Goal: Check status: Check status

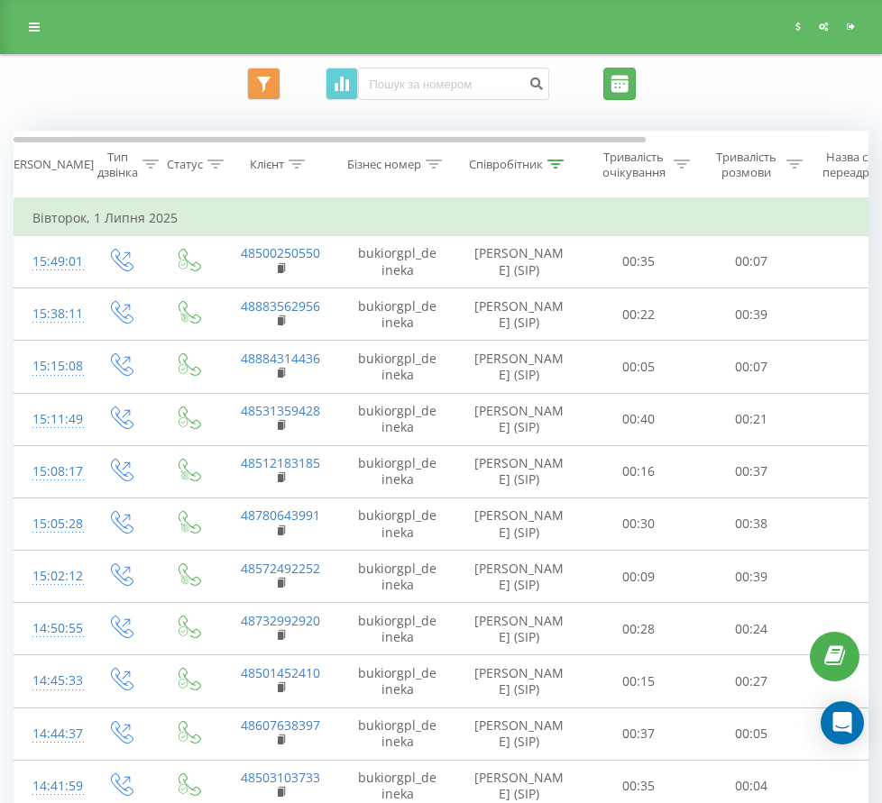
click at [636, 83] on input "[DATE] - [DATE]" at bounding box center [619, 84] width 32 height 32
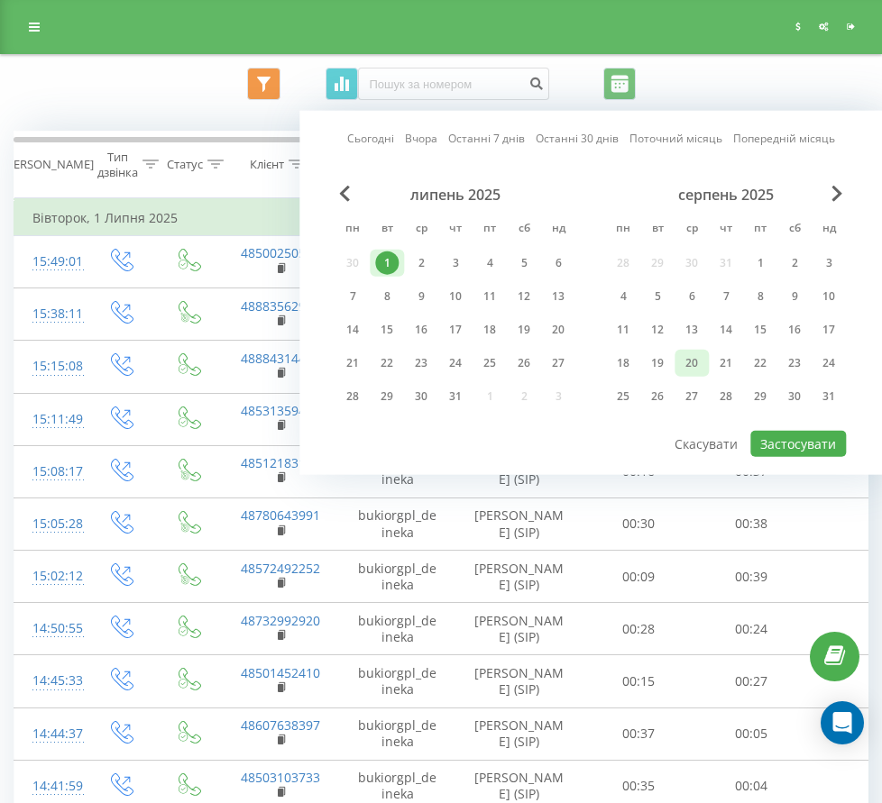
click at [700, 353] on div "20" at bounding box center [691, 363] width 23 height 23
click at [794, 445] on button "Застосувати" at bounding box center [798, 444] width 96 height 26
type input "[DATE] - [DATE]"
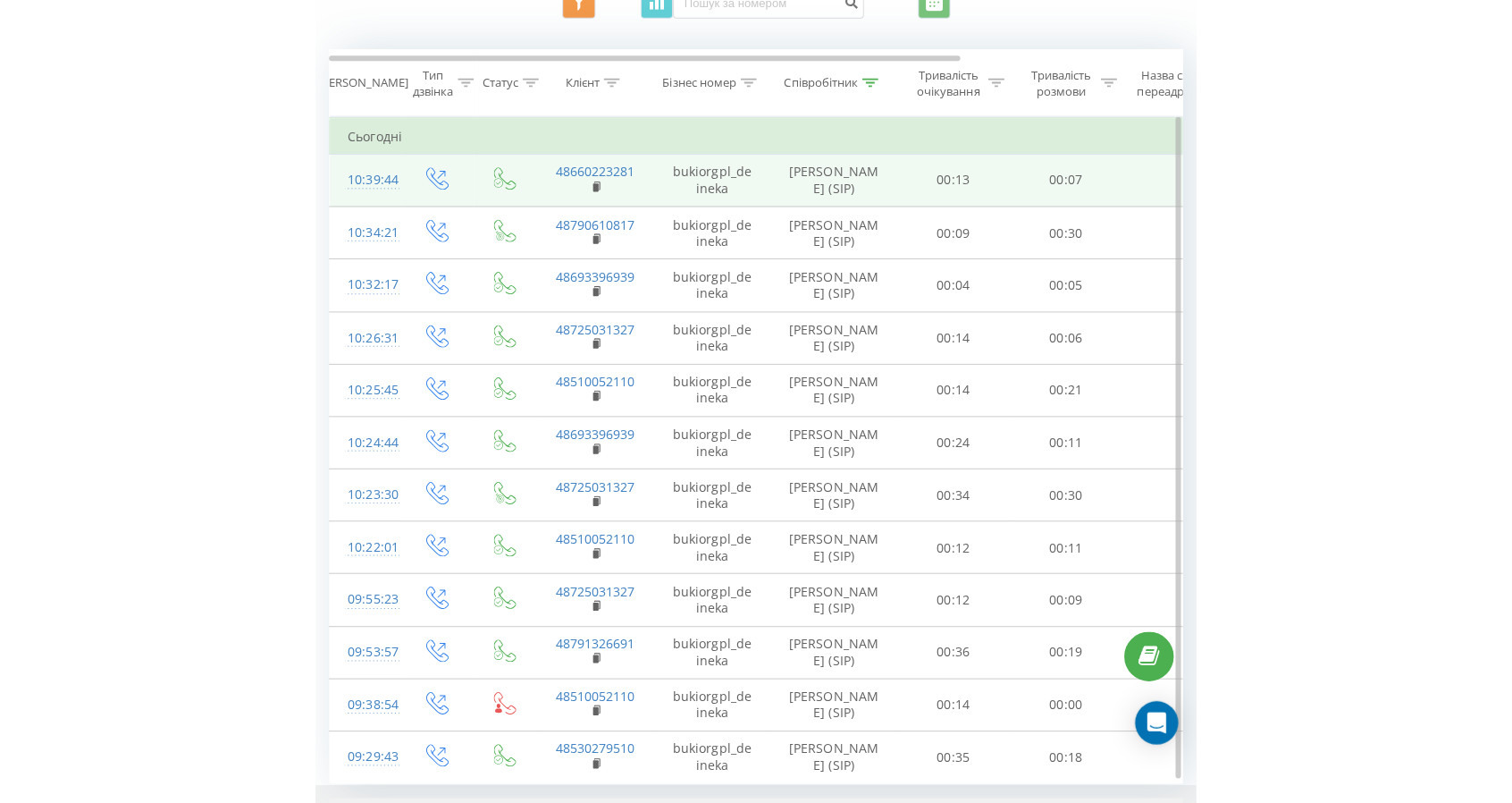
scroll to position [89, 0]
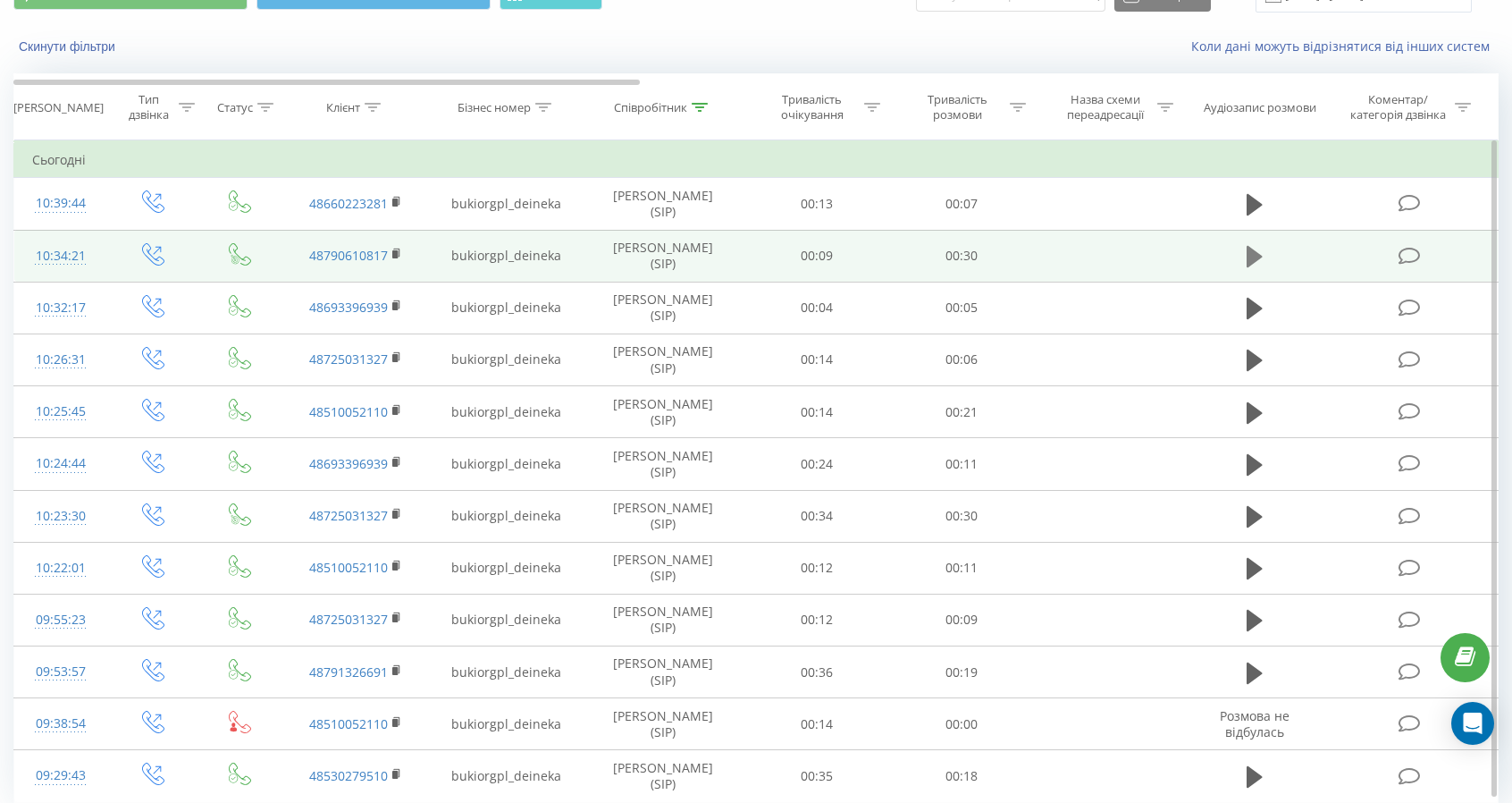
click at [887, 261] on button at bounding box center [1254, 256] width 27 height 27
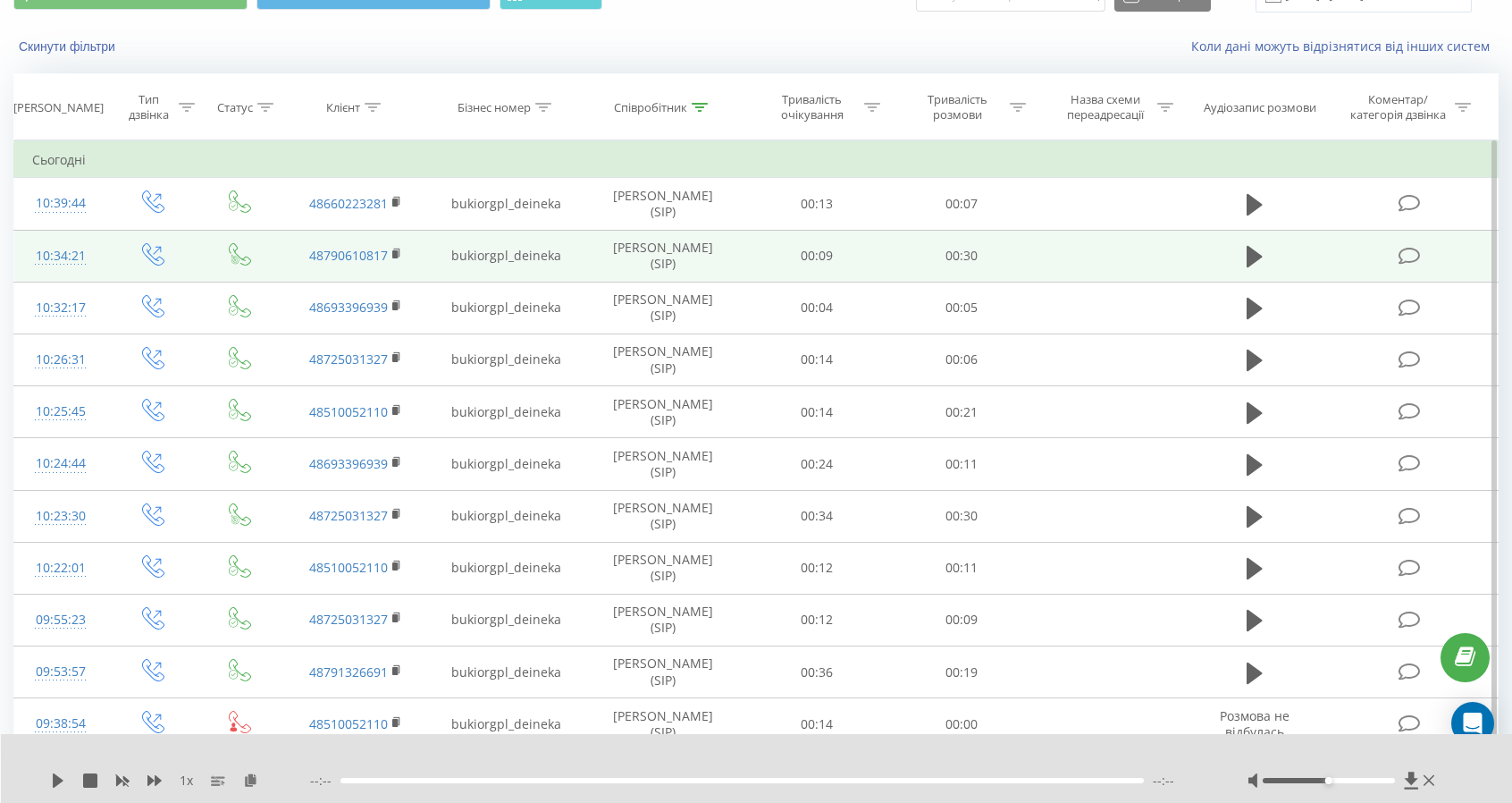
click at [49, 773] on div "1 x --:-- --:--" at bounding box center [757, 767] width 1512 height 68
click at [50, 778] on div "1 x --:-- --:--" at bounding box center [757, 767] width 1512 height 68
click at [53, 779] on icon at bounding box center [57, 780] width 14 height 14
click at [887, 250] on icon at bounding box center [1254, 256] width 16 height 25
click at [887, 252] on icon at bounding box center [1254, 257] width 16 height 22
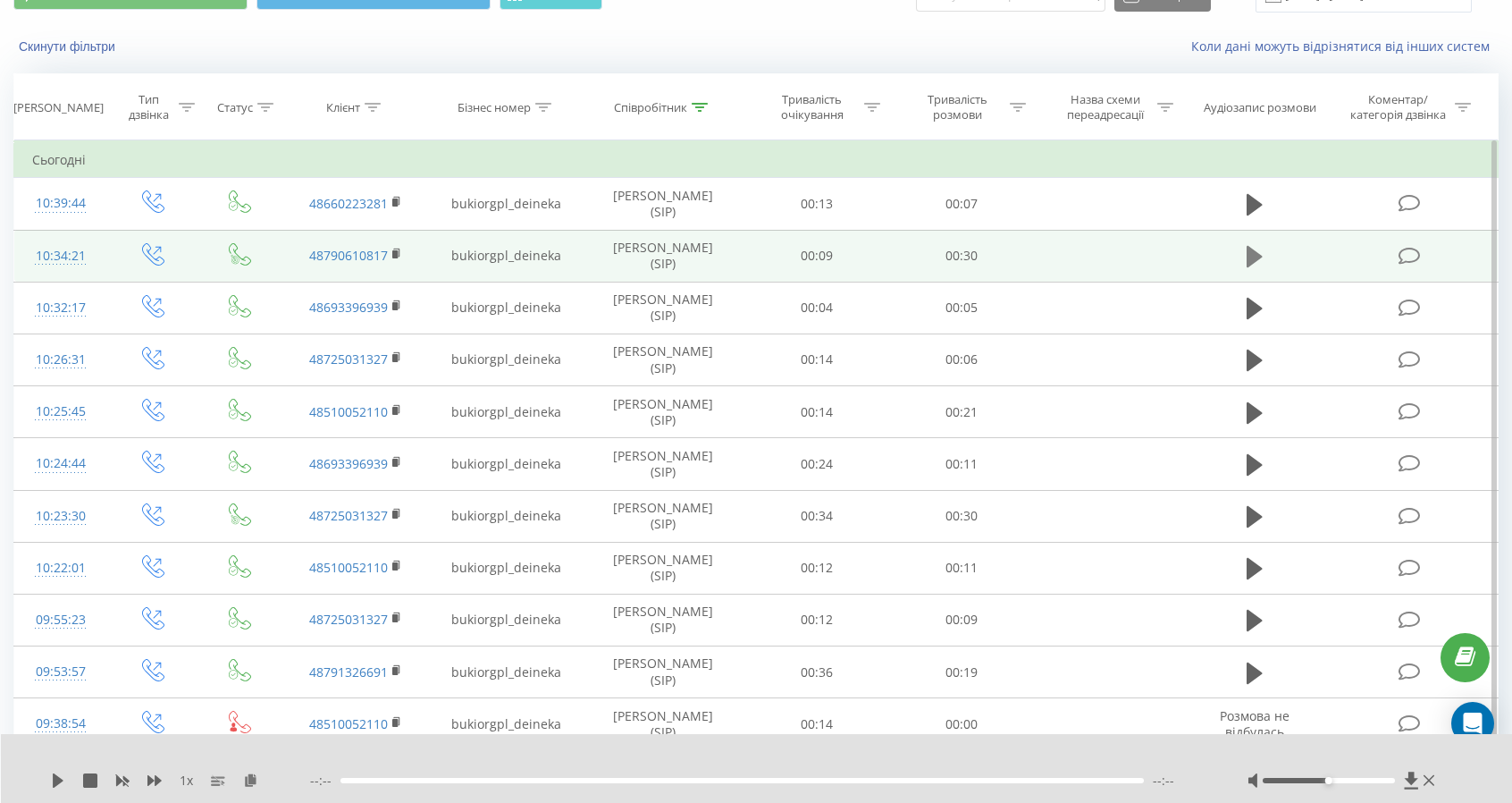
click at [887, 253] on icon at bounding box center [1254, 257] width 16 height 22
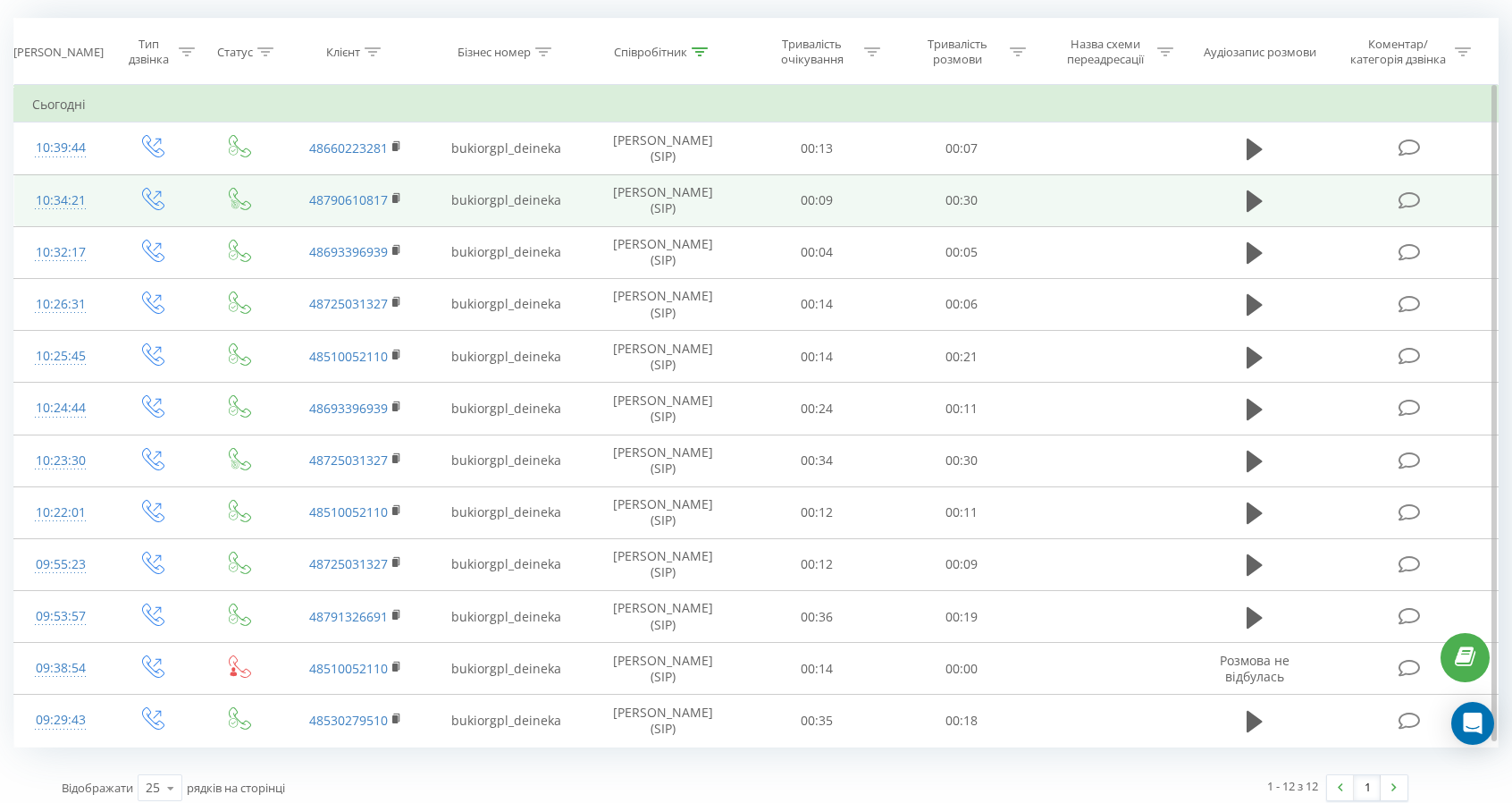
scroll to position [151, 0]
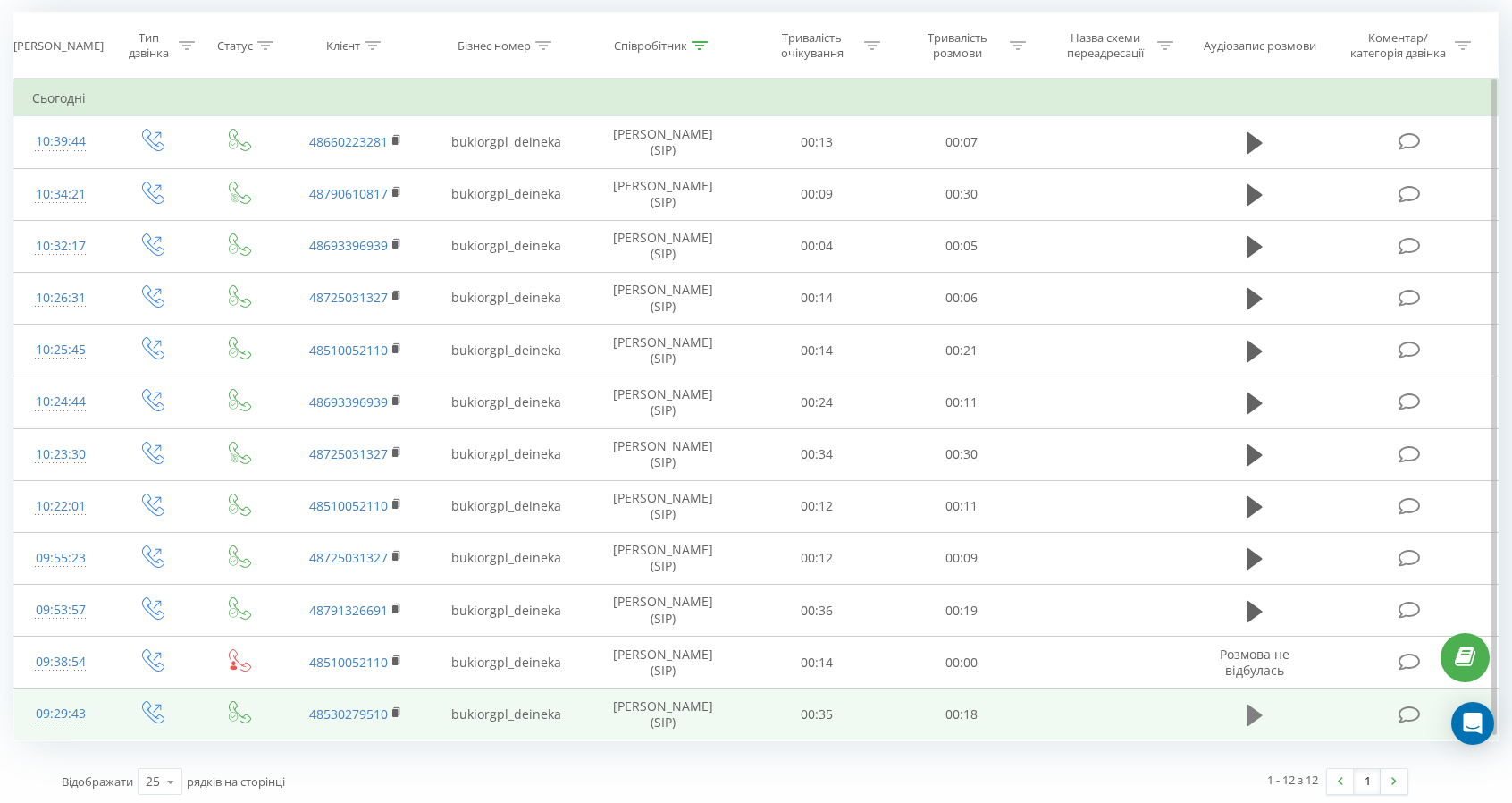
click at [1248, 713] on icon at bounding box center [1254, 716] width 16 height 22
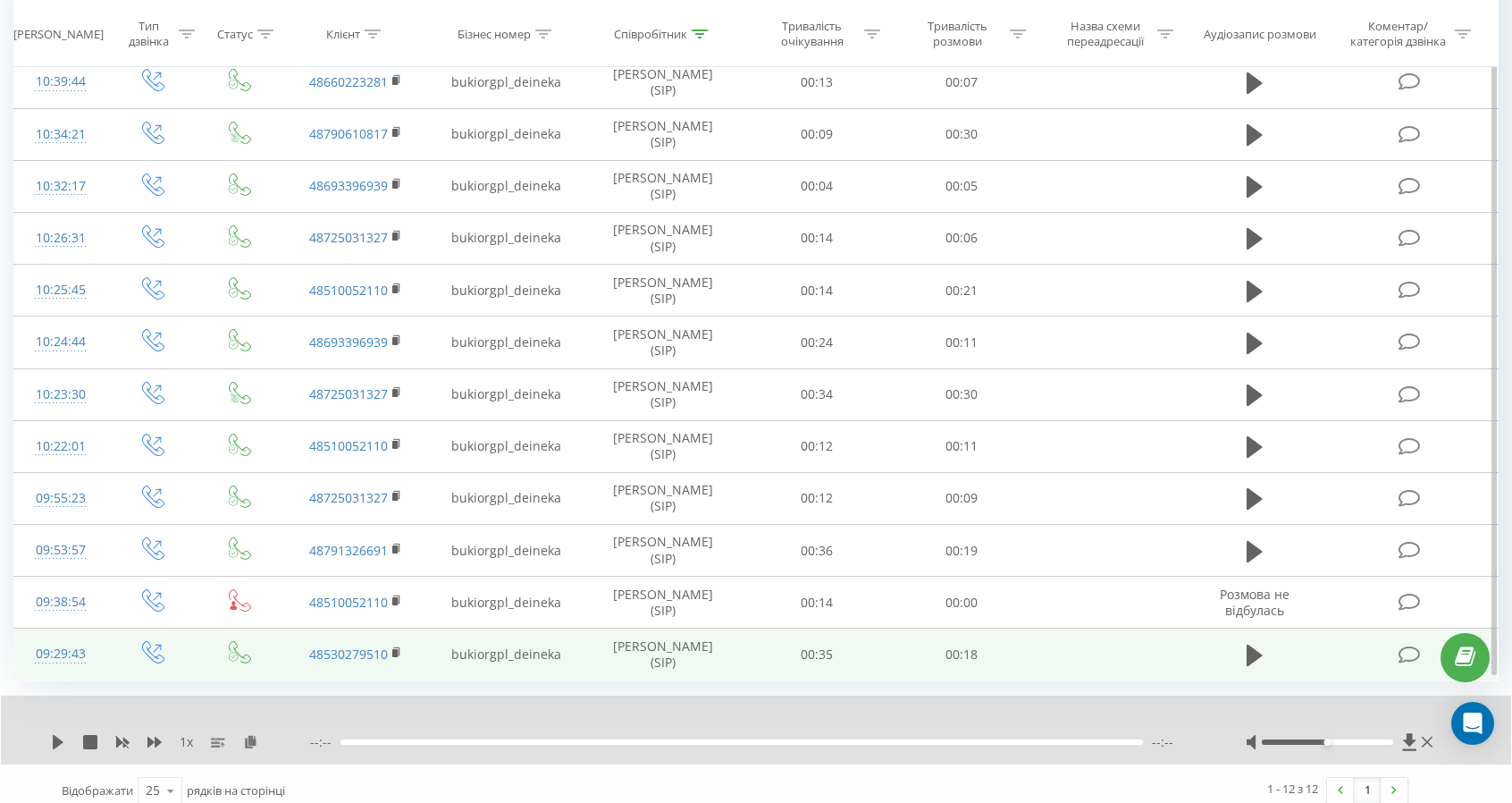
scroll to position [220, 0]
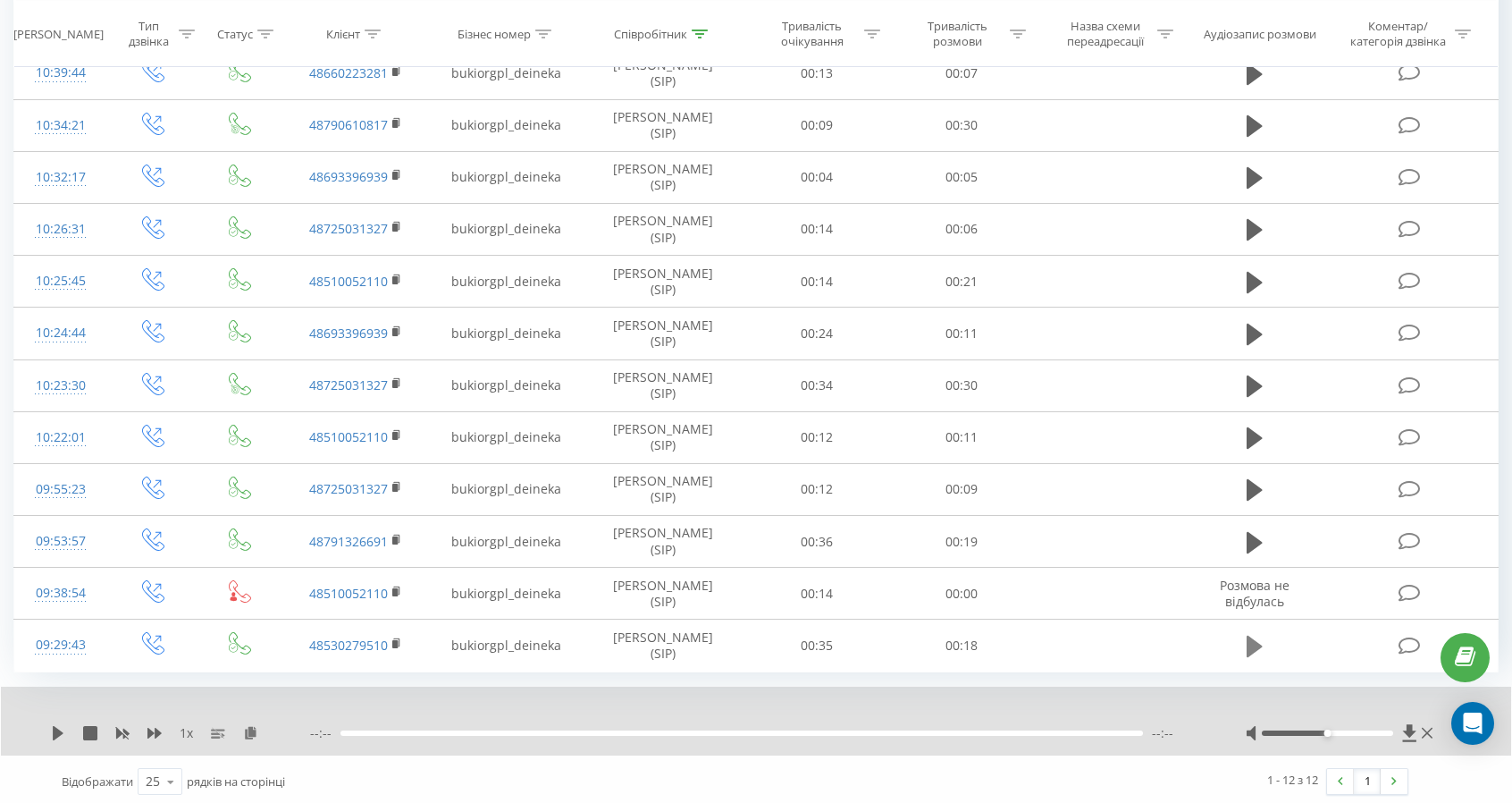
click at [1250, 642] on icon at bounding box center [1254, 646] width 16 height 22
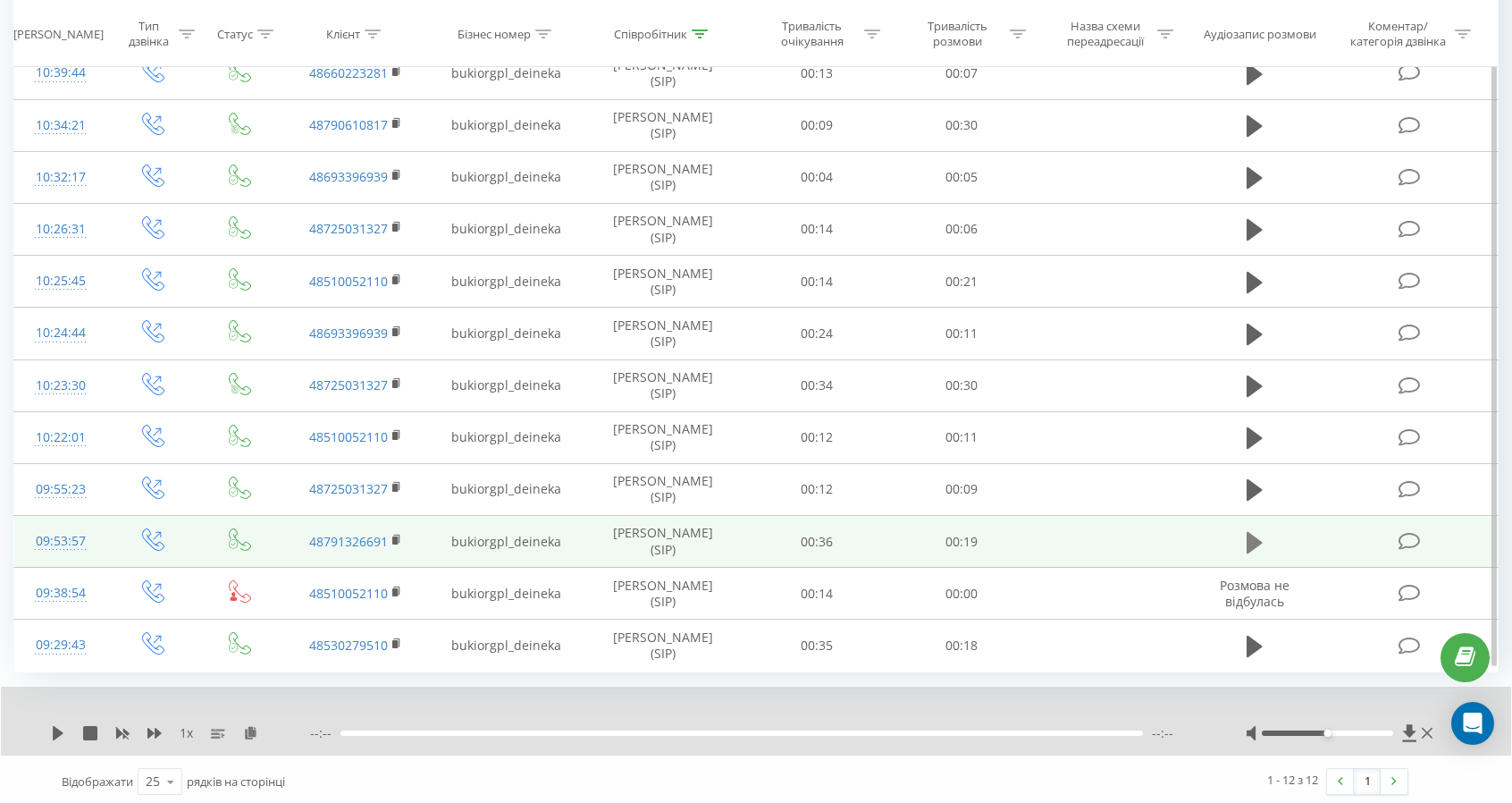
click at [1259, 535] on icon at bounding box center [1254, 542] width 16 height 25
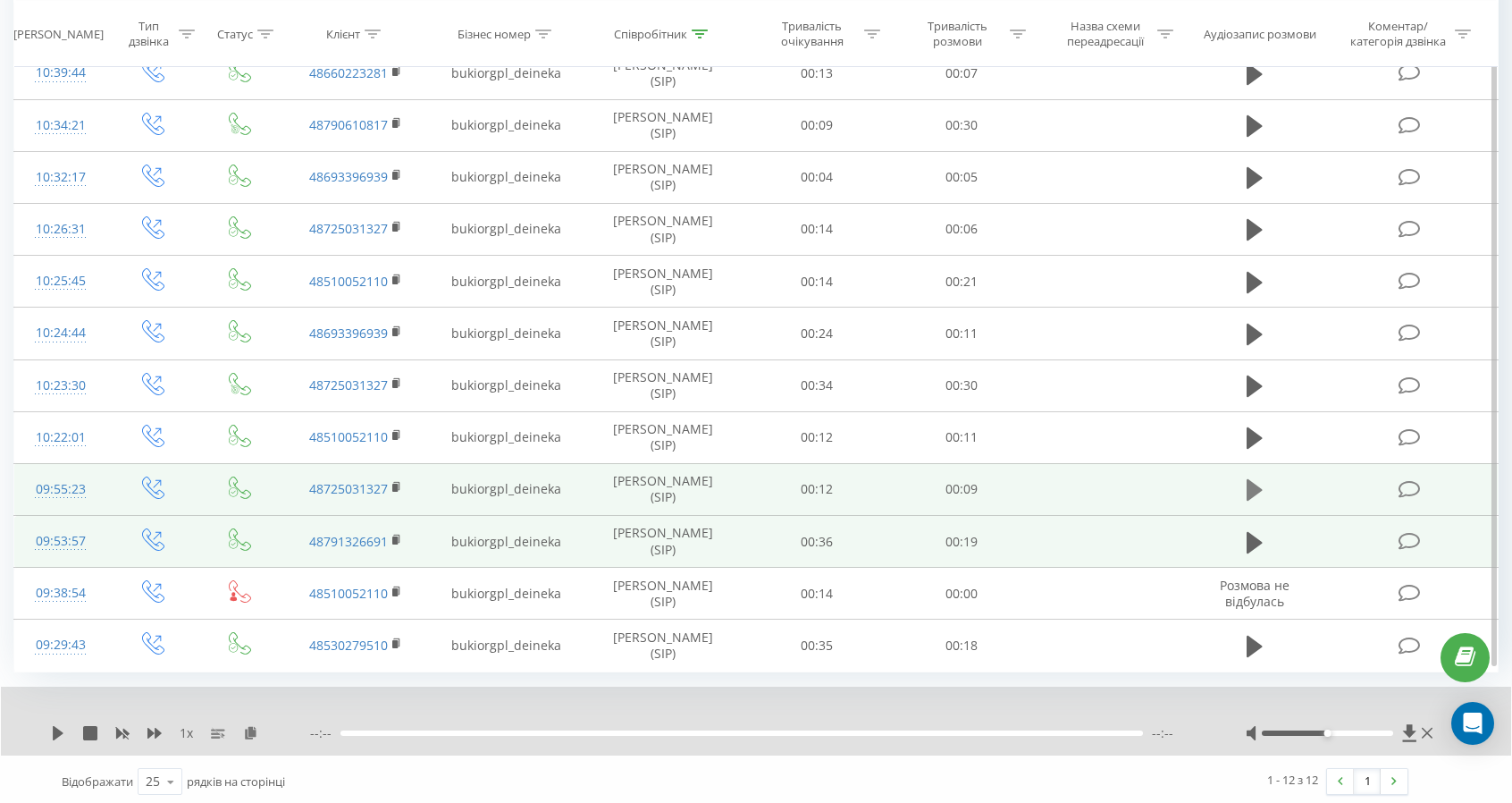
click at [1251, 486] on icon at bounding box center [1254, 490] width 16 height 22
click at [59, 724] on div "1 x" at bounding box center [180, 733] width 260 height 18
click at [57, 726] on icon at bounding box center [57, 733] width 14 height 14
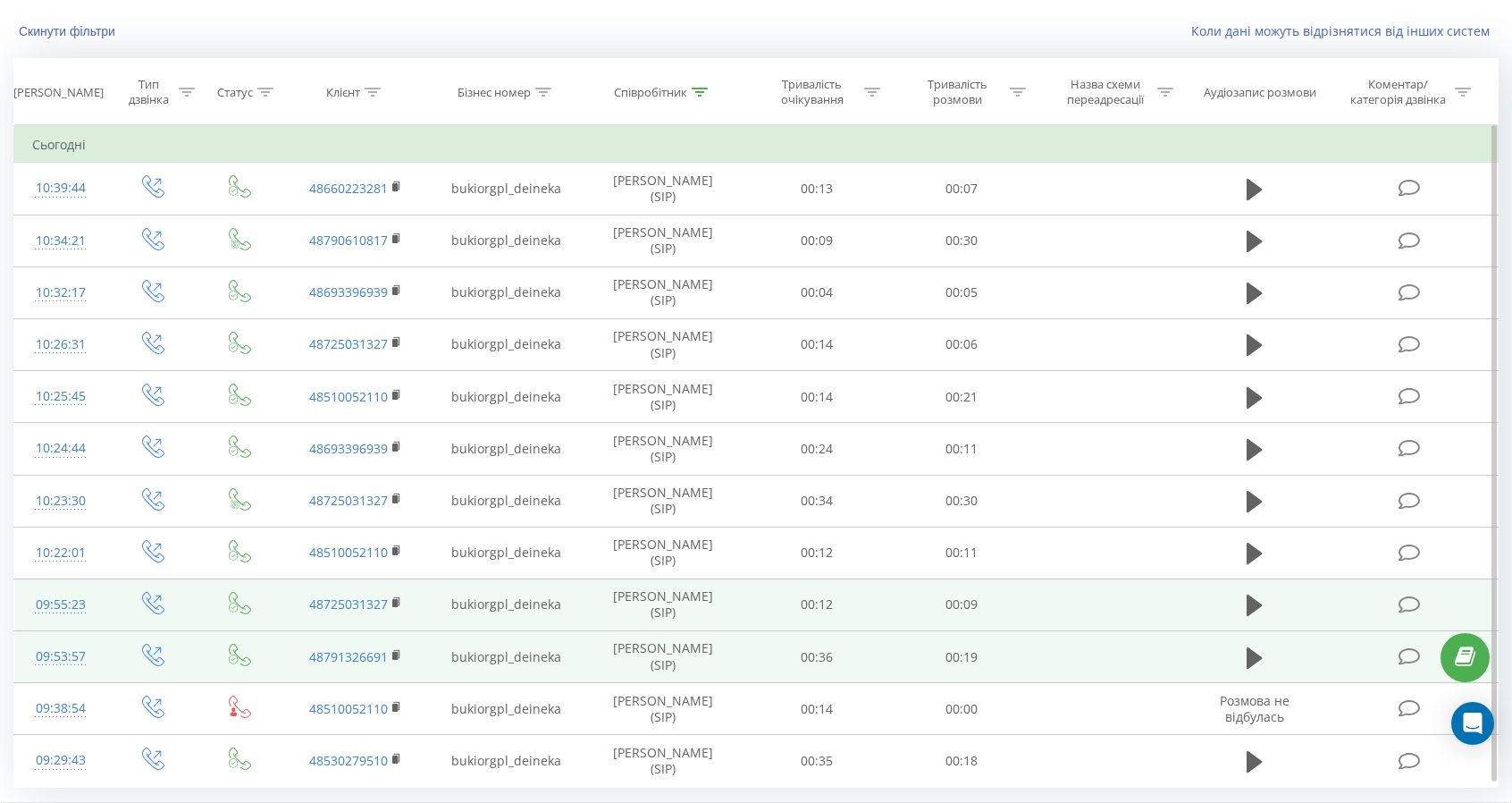
scroll to position [0, 0]
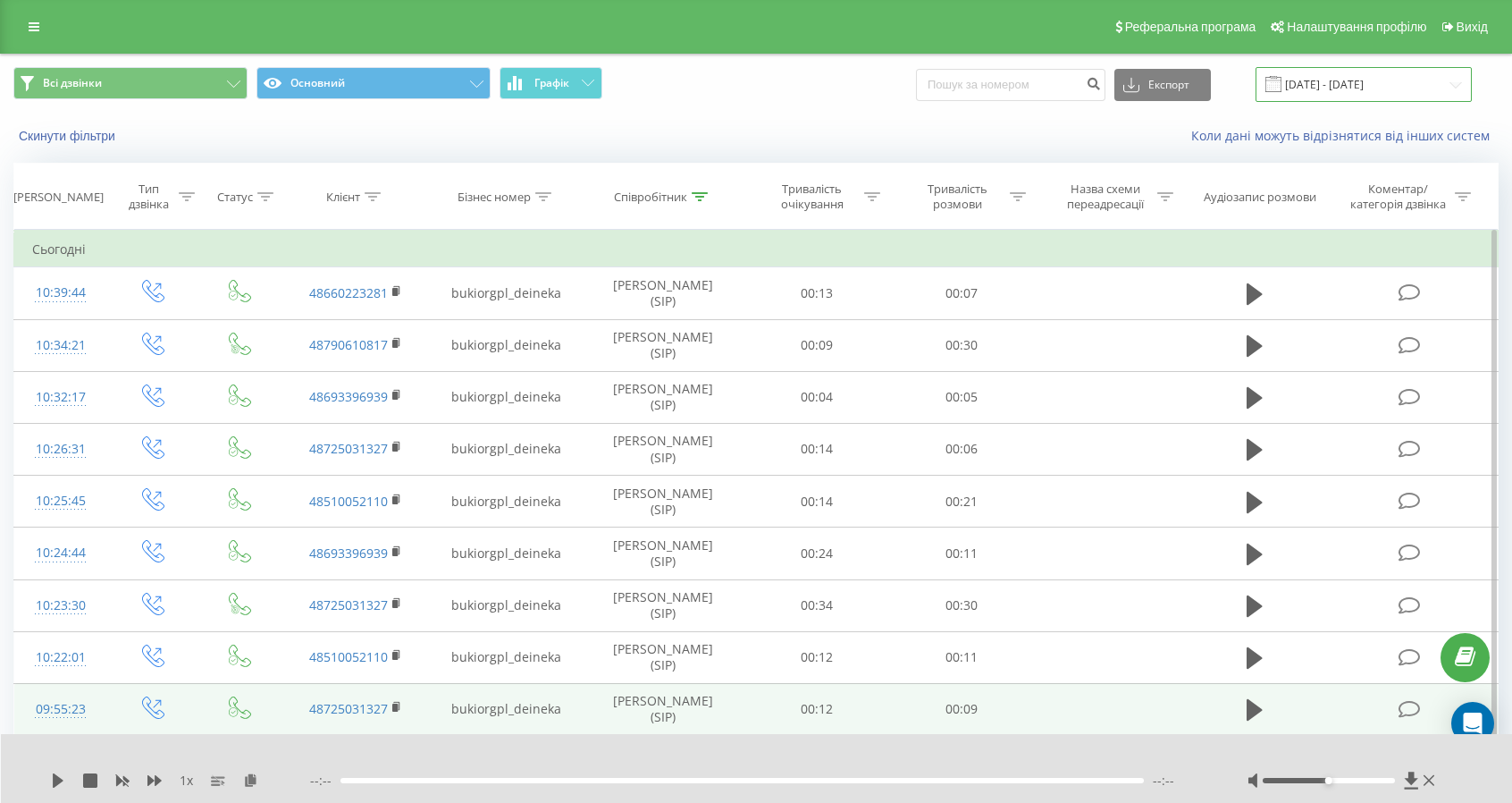
click at [1328, 87] on input "[DATE] - [DATE]" at bounding box center [1363, 84] width 216 height 35
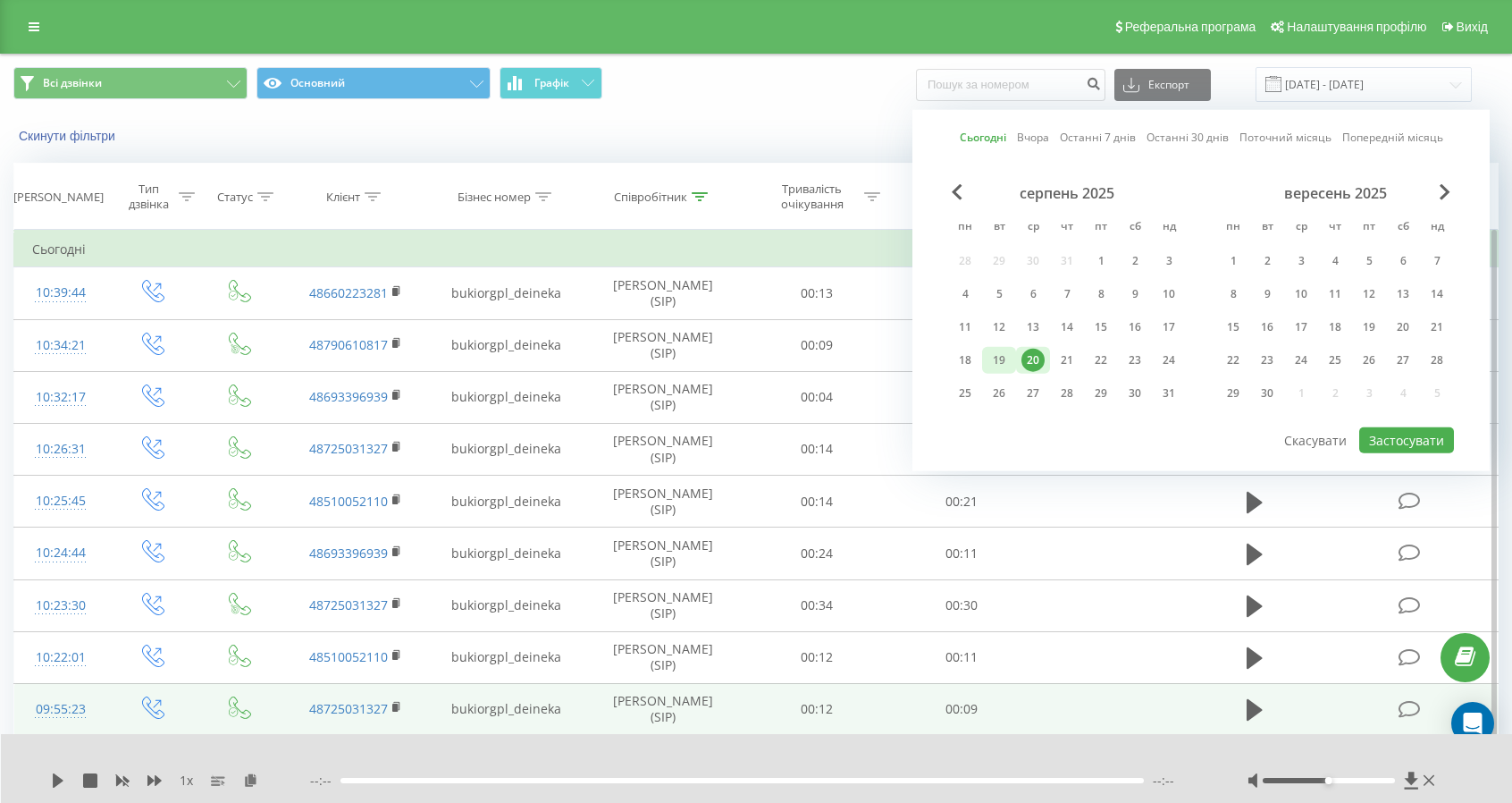
click at [996, 355] on div "19" at bounding box center [998, 360] width 23 height 23
click at [1400, 435] on button "Застосувати" at bounding box center [1407, 440] width 95 height 26
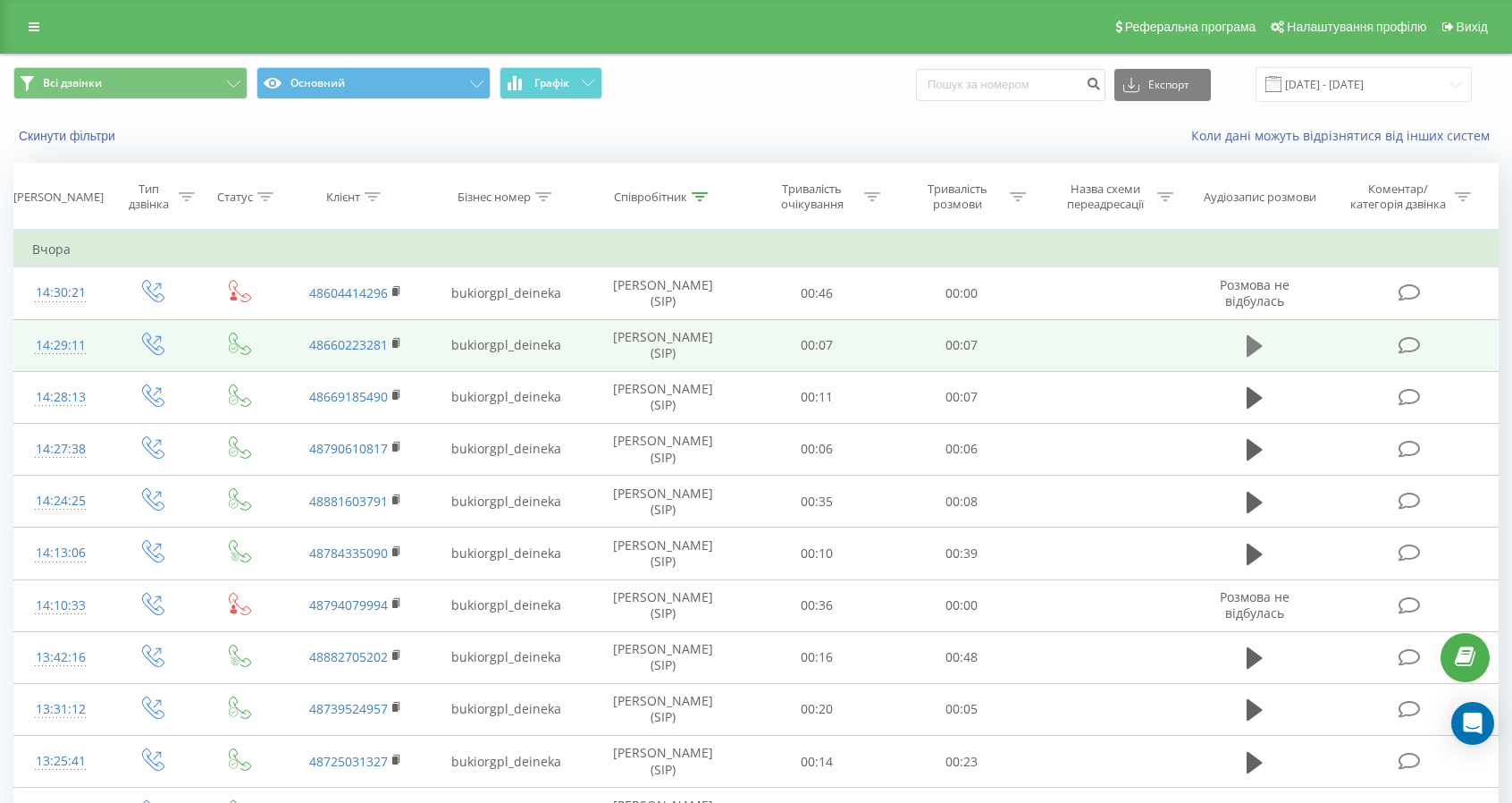
click at [1259, 346] on icon at bounding box center [1254, 346] width 16 height 22
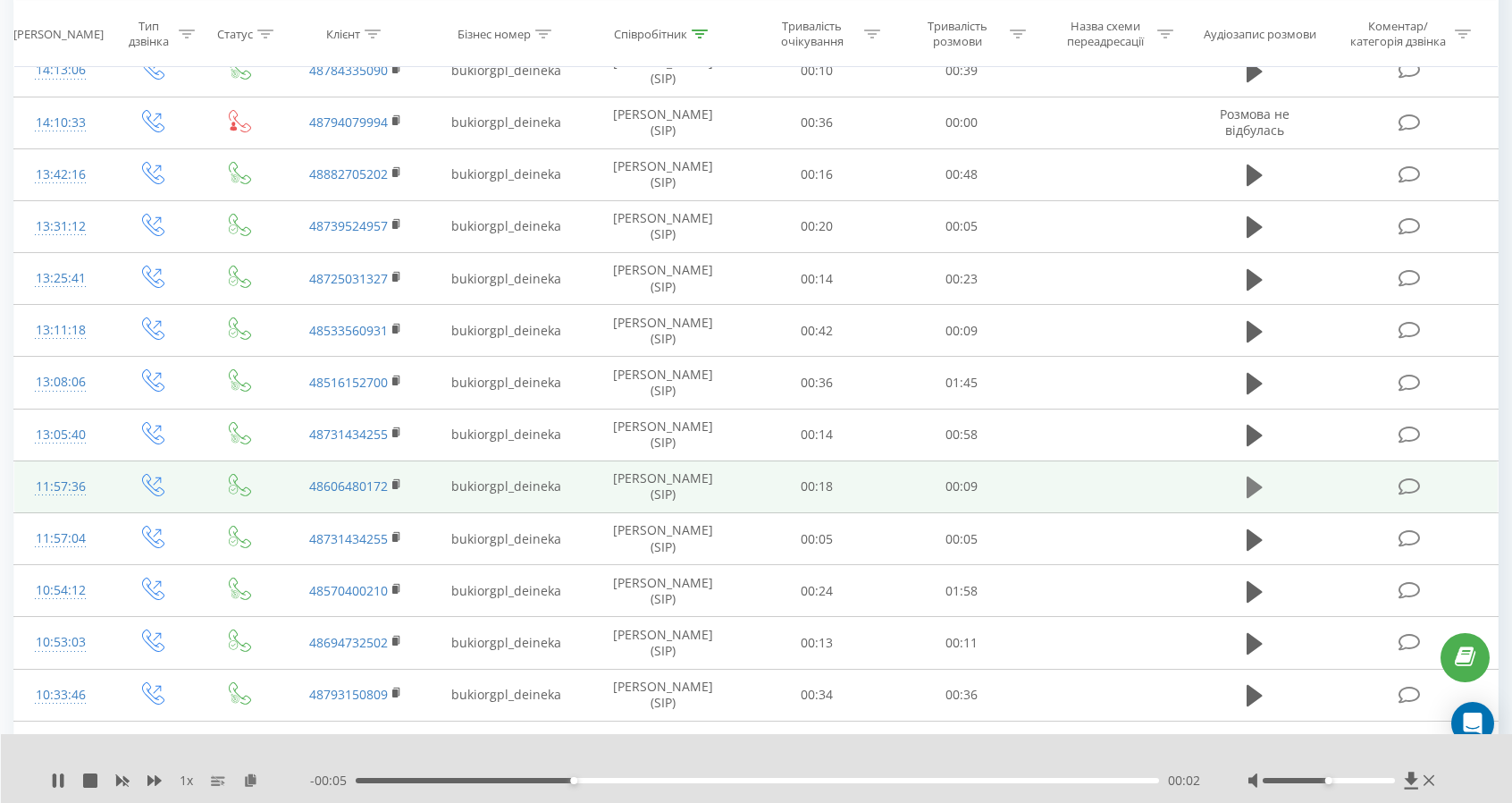
scroll to position [626, 0]
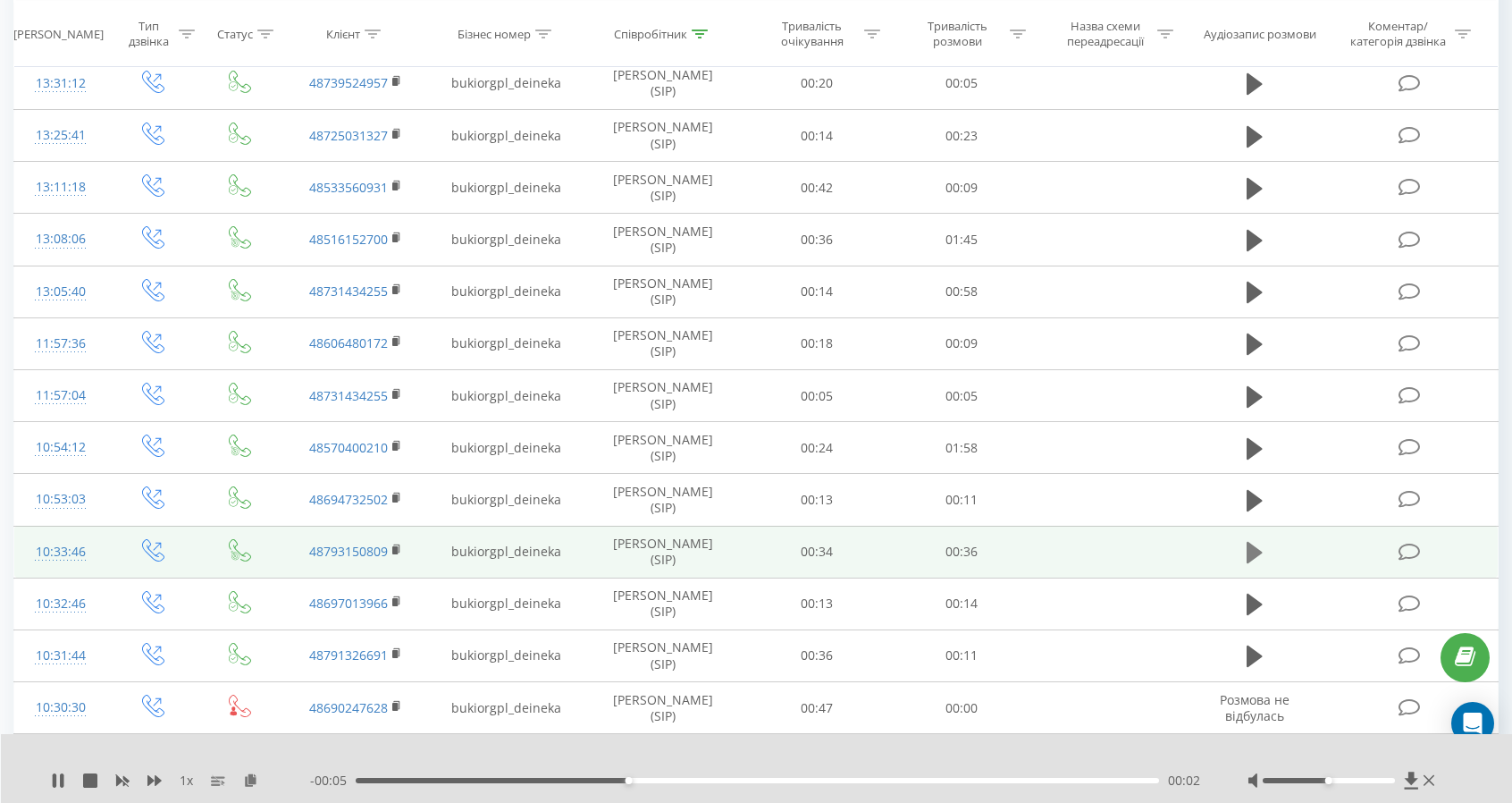
click at [1248, 547] on icon at bounding box center [1254, 552] width 16 height 22
click at [670, 780] on div "00:15" at bounding box center [757, 780] width 804 height 5
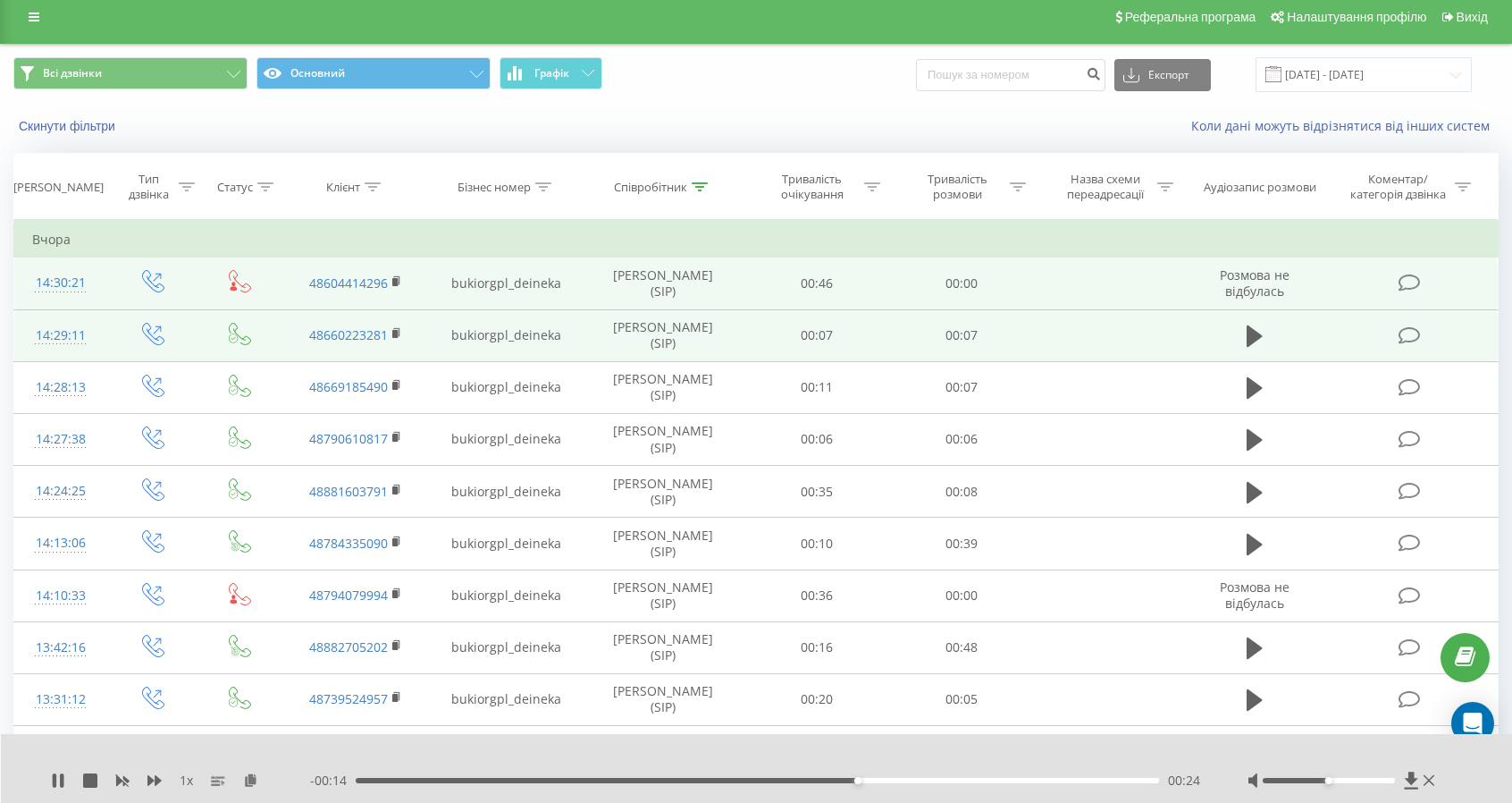
scroll to position [0, 0]
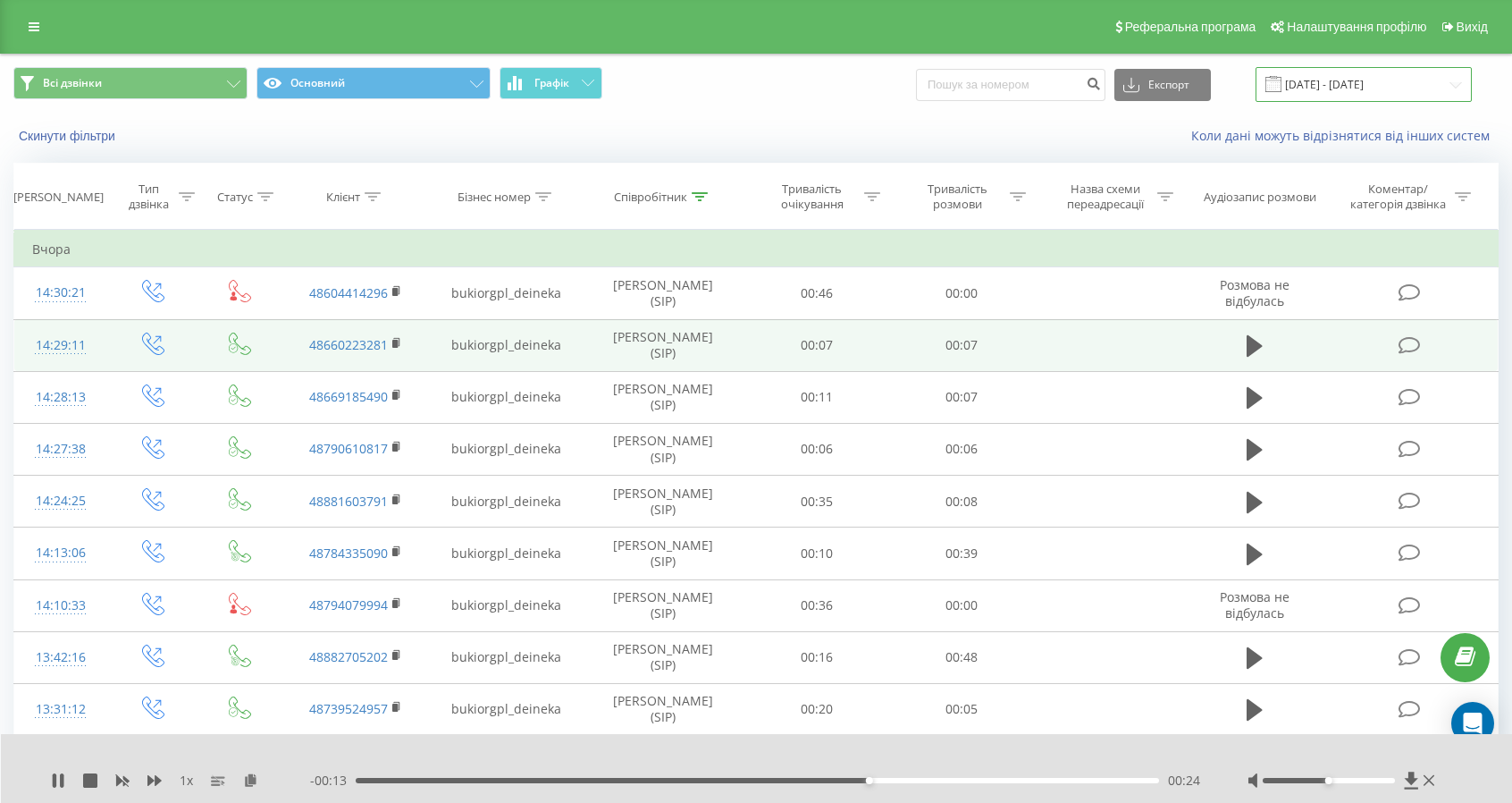
click at [1359, 82] on input "19.08.2025 - 19.08.2025" at bounding box center [1363, 84] width 216 height 35
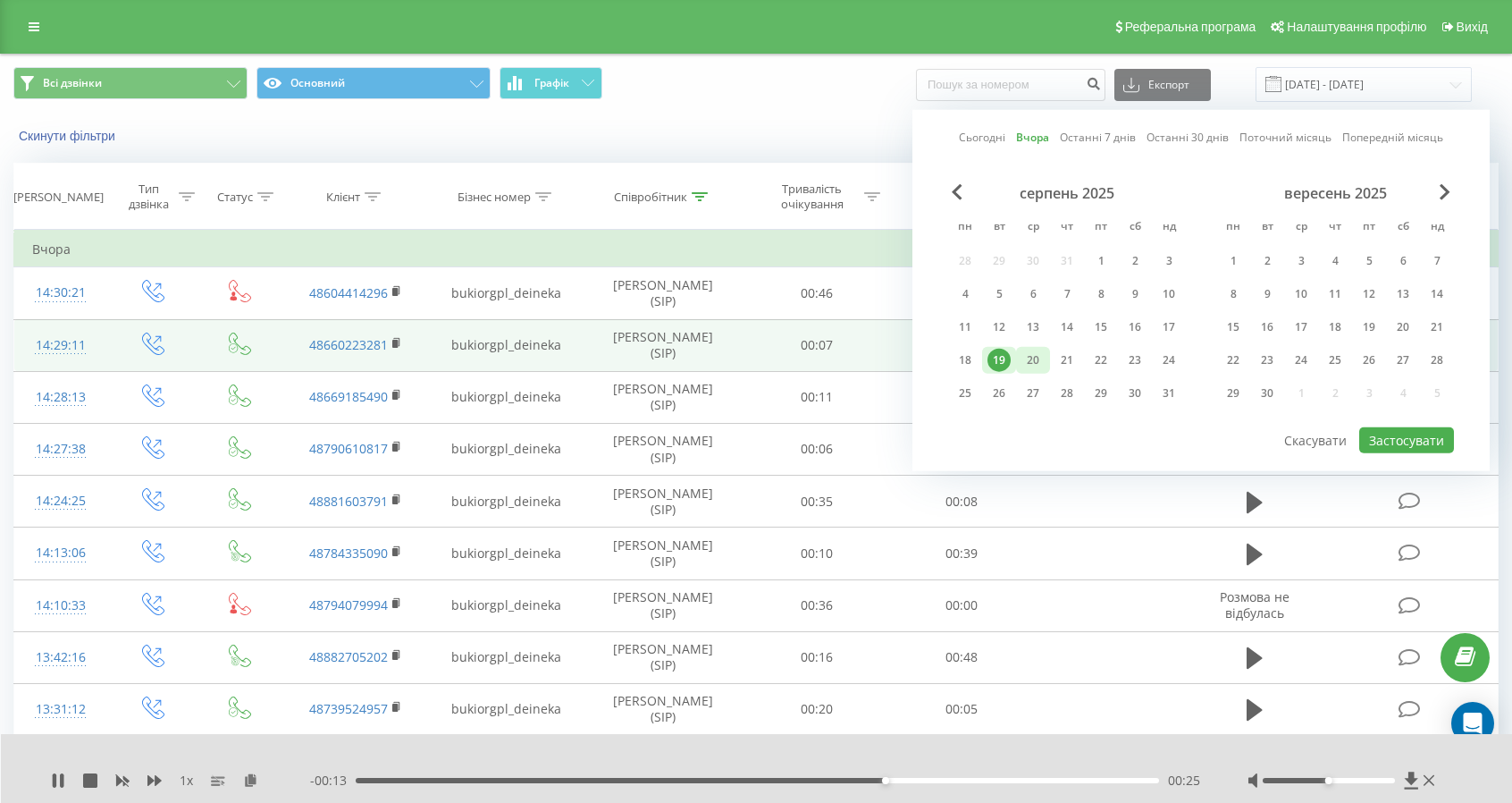
click at [1038, 349] on div "20" at bounding box center [1032, 360] width 23 height 23
click at [1418, 437] on button "Застосувати" at bounding box center [1407, 440] width 95 height 26
type input "[DATE] - [DATE]"
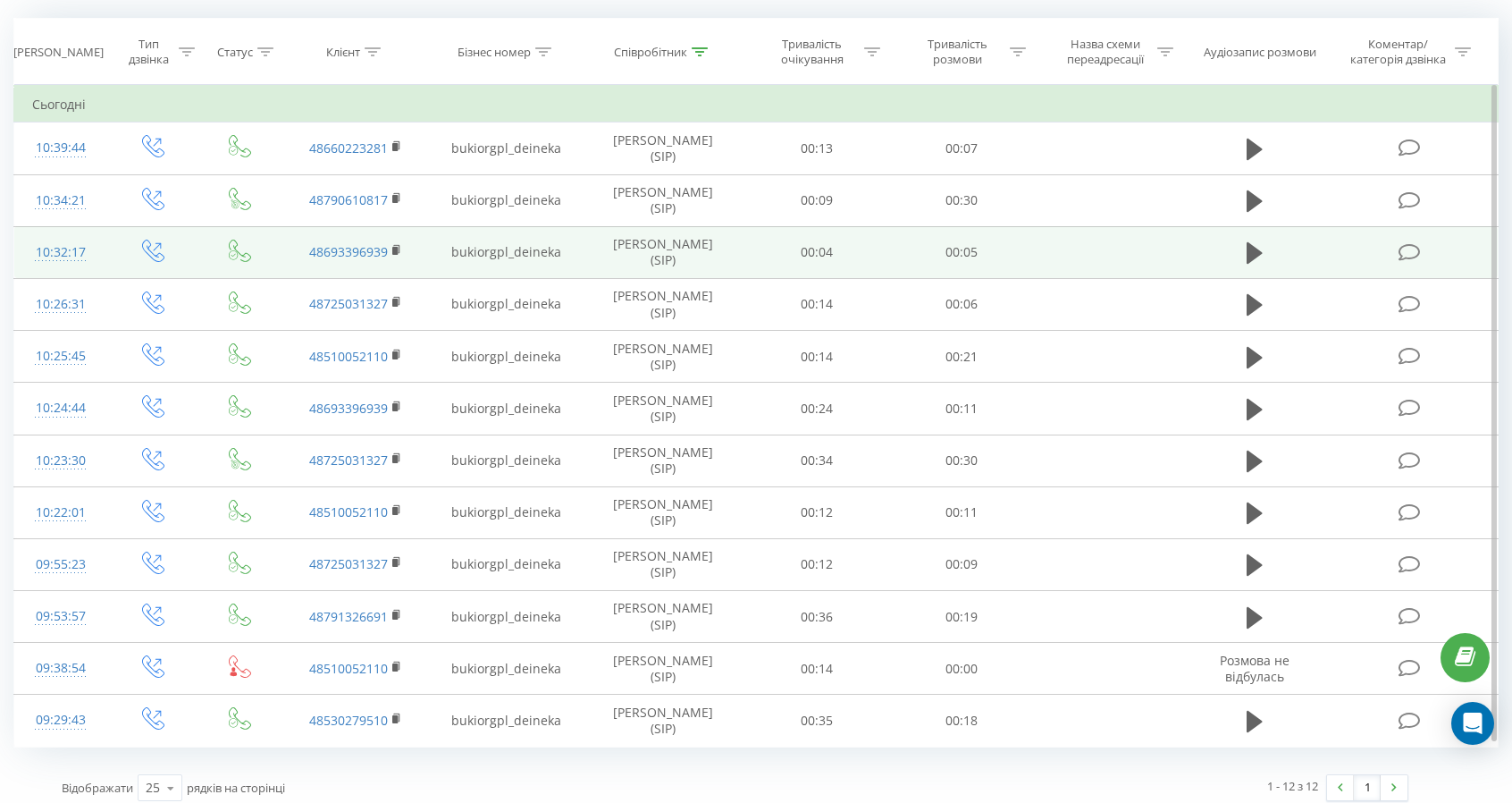
scroll to position [151, 0]
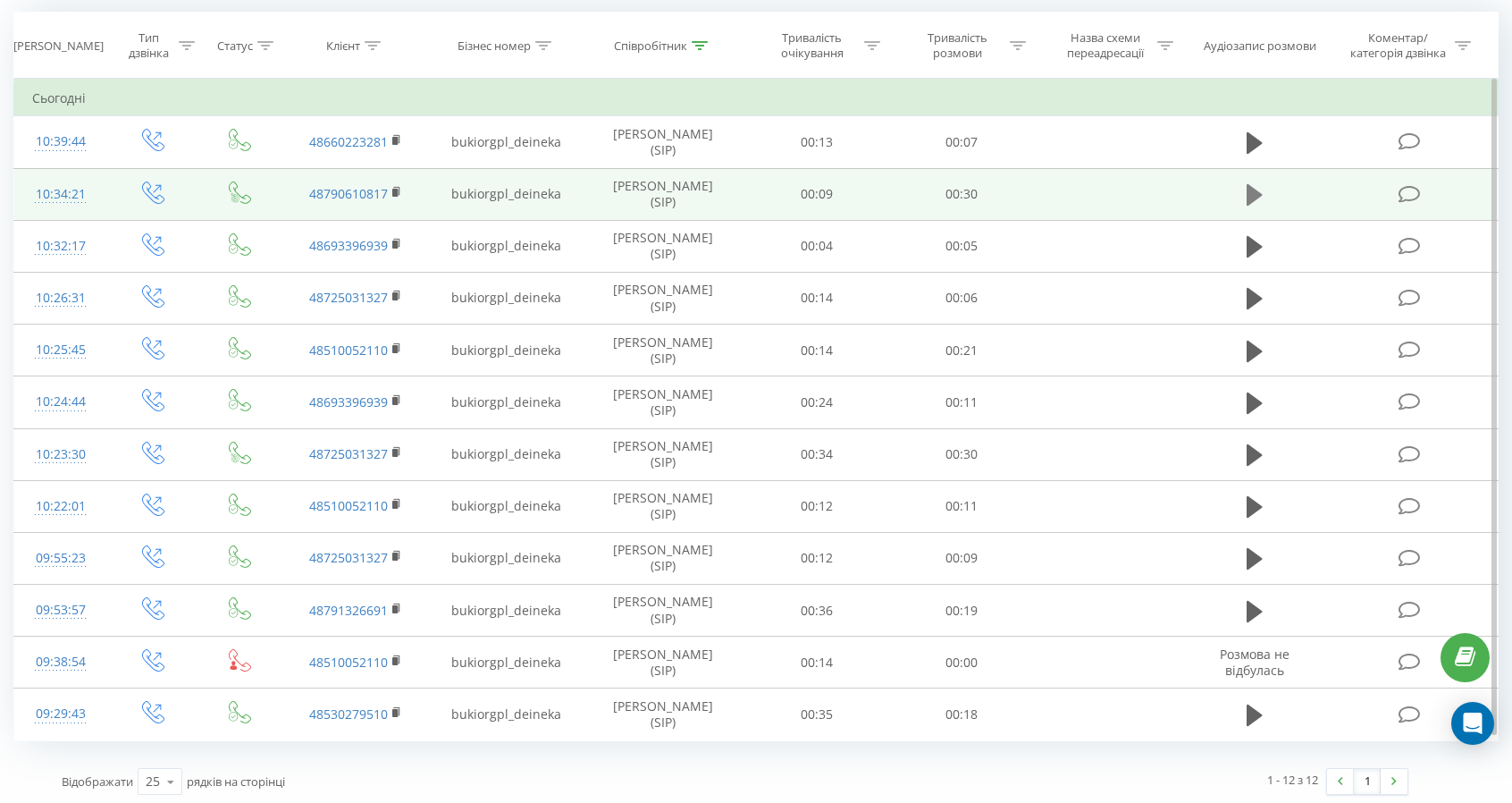
click at [1256, 198] on icon at bounding box center [1254, 194] width 16 height 25
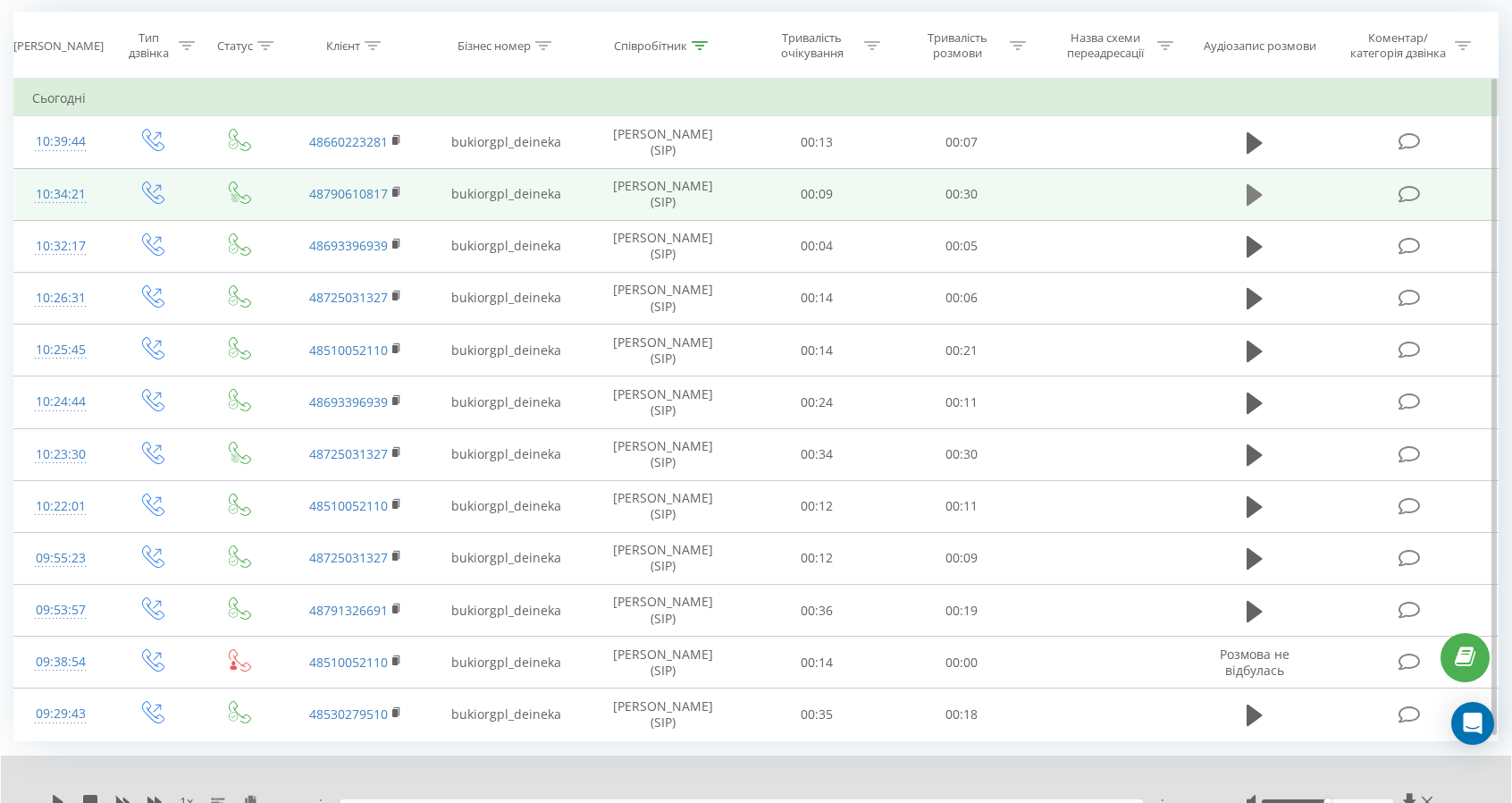
click at [1256, 199] on icon at bounding box center [1254, 194] width 16 height 25
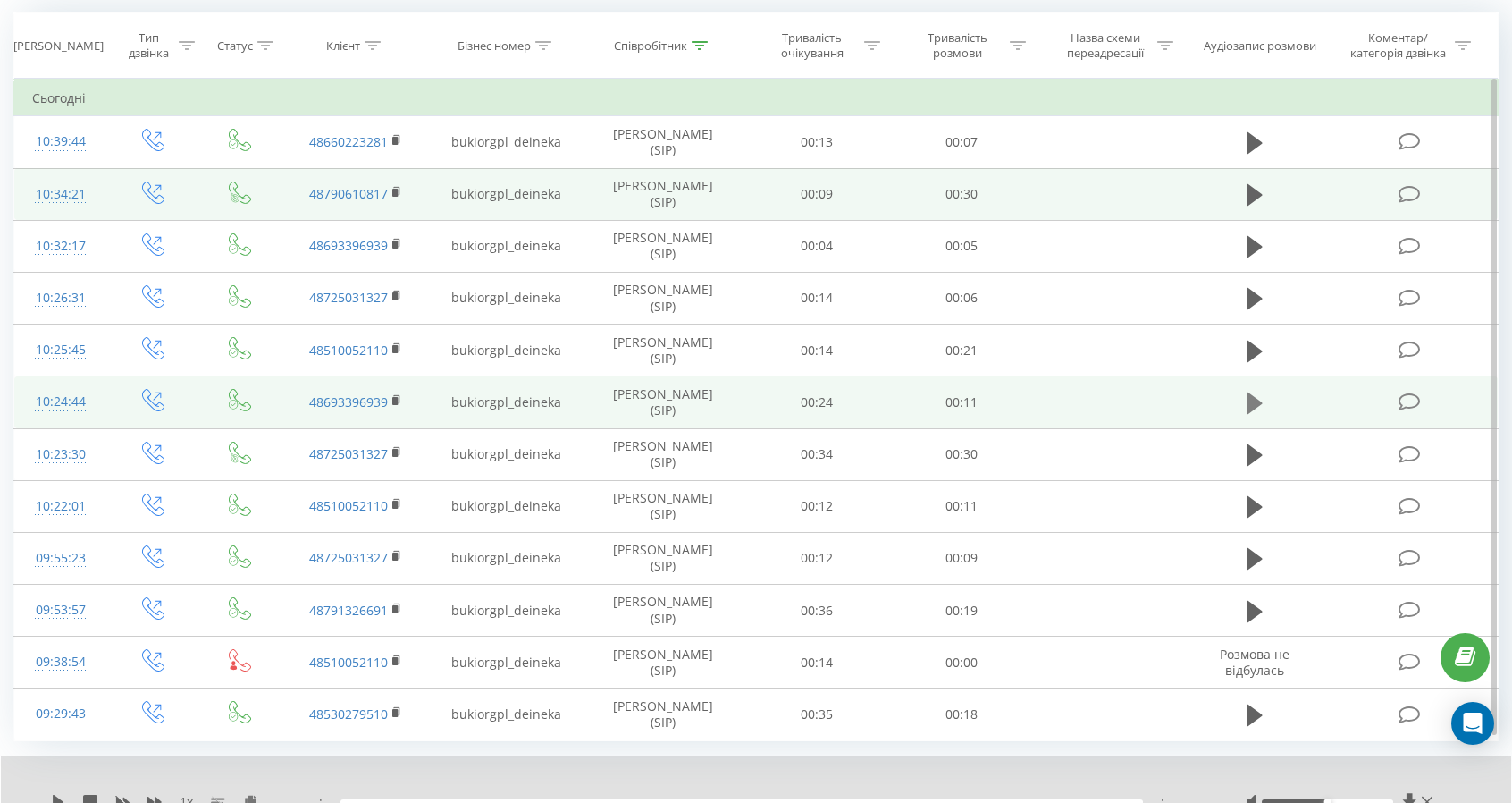
click at [1249, 397] on icon at bounding box center [1254, 403] width 16 height 22
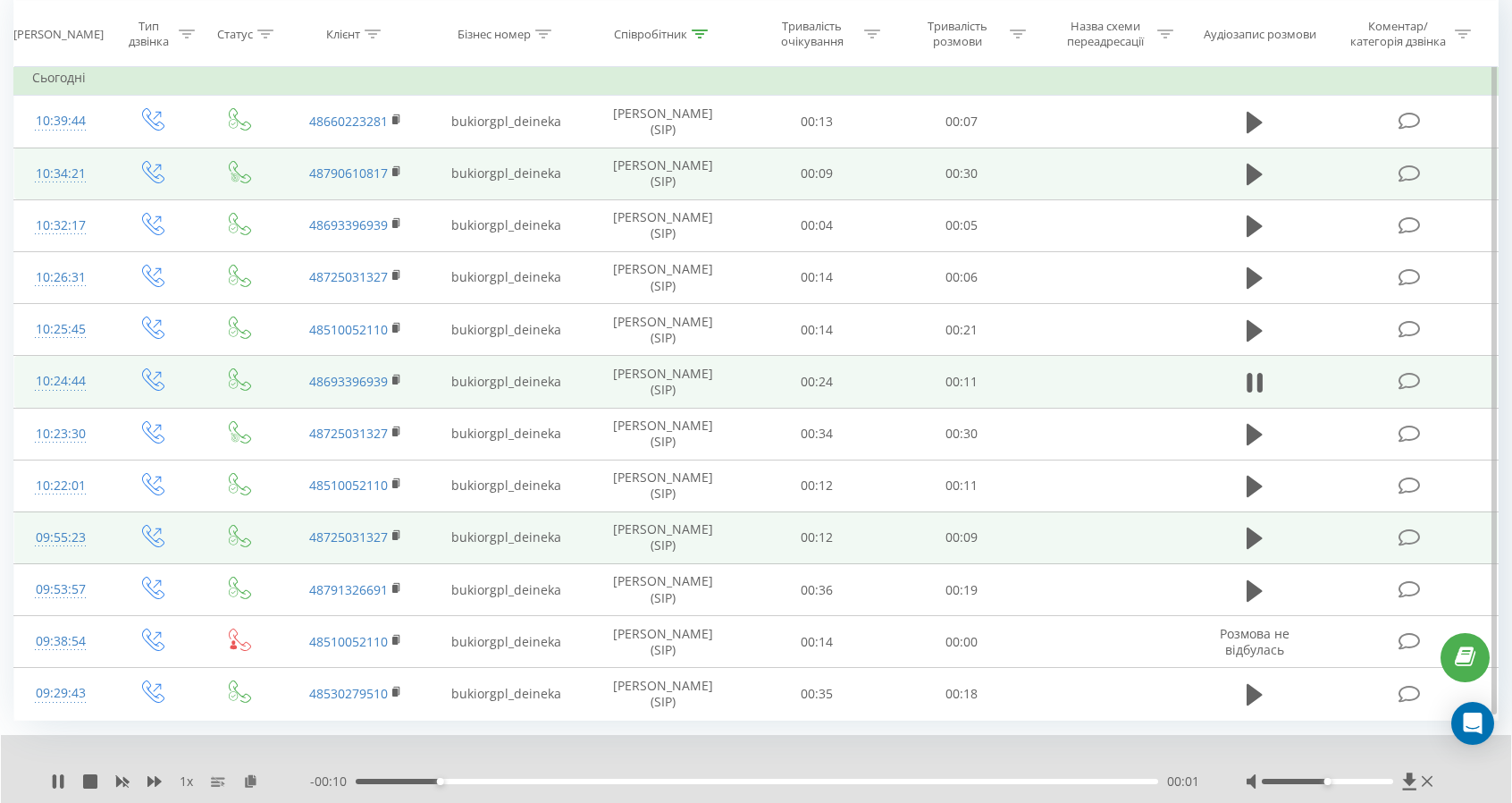
scroll to position [220, 0]
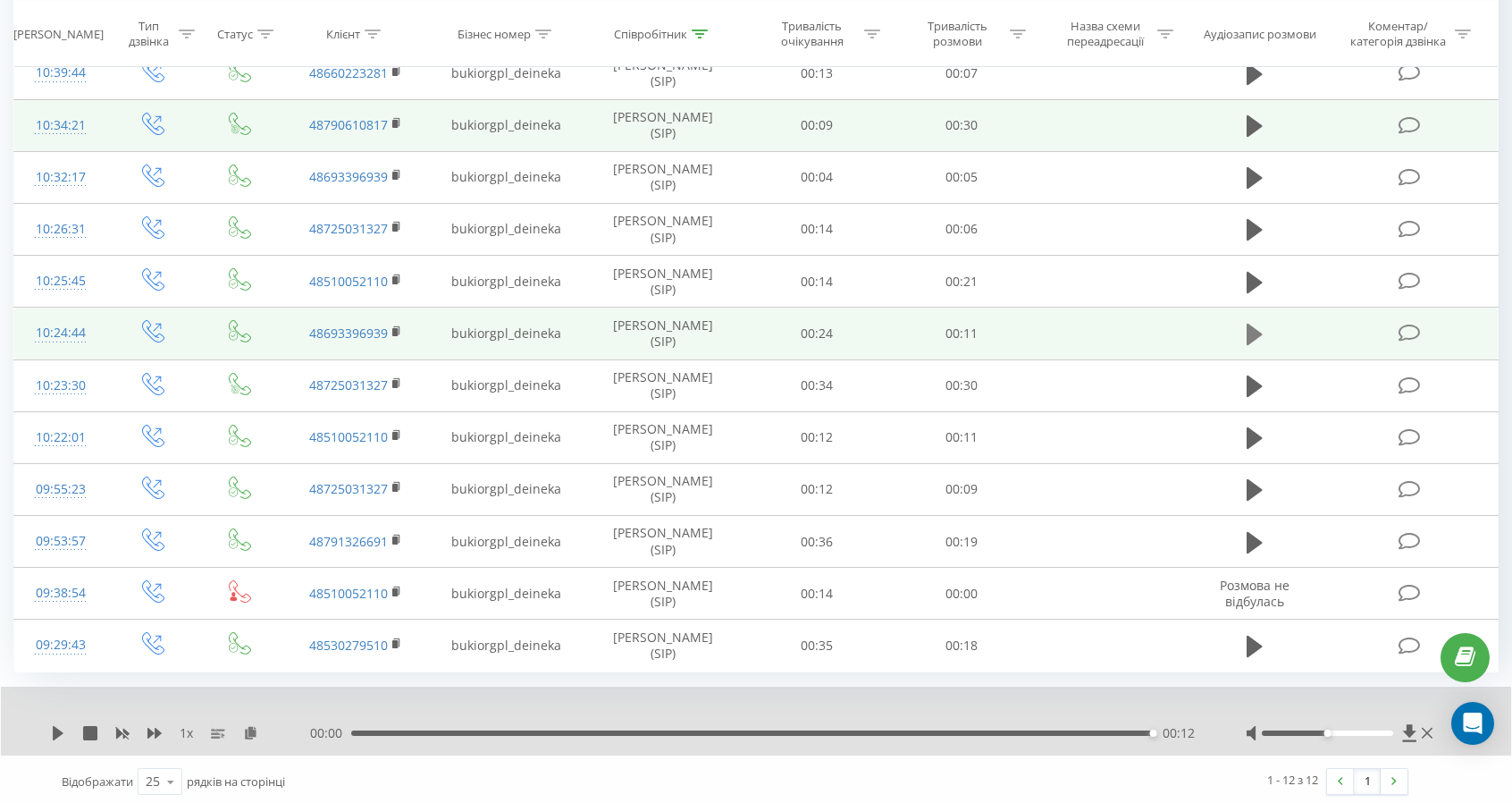
click at [1242, 340] on button at bounding box center [1254, 334] width 27 height 27
click at [1257, 326] on icon at bounding box center [1254, 334] width 16 height 25
click at [1248, 328] on icon at bounding box center [1254, 334] width 16 height 22
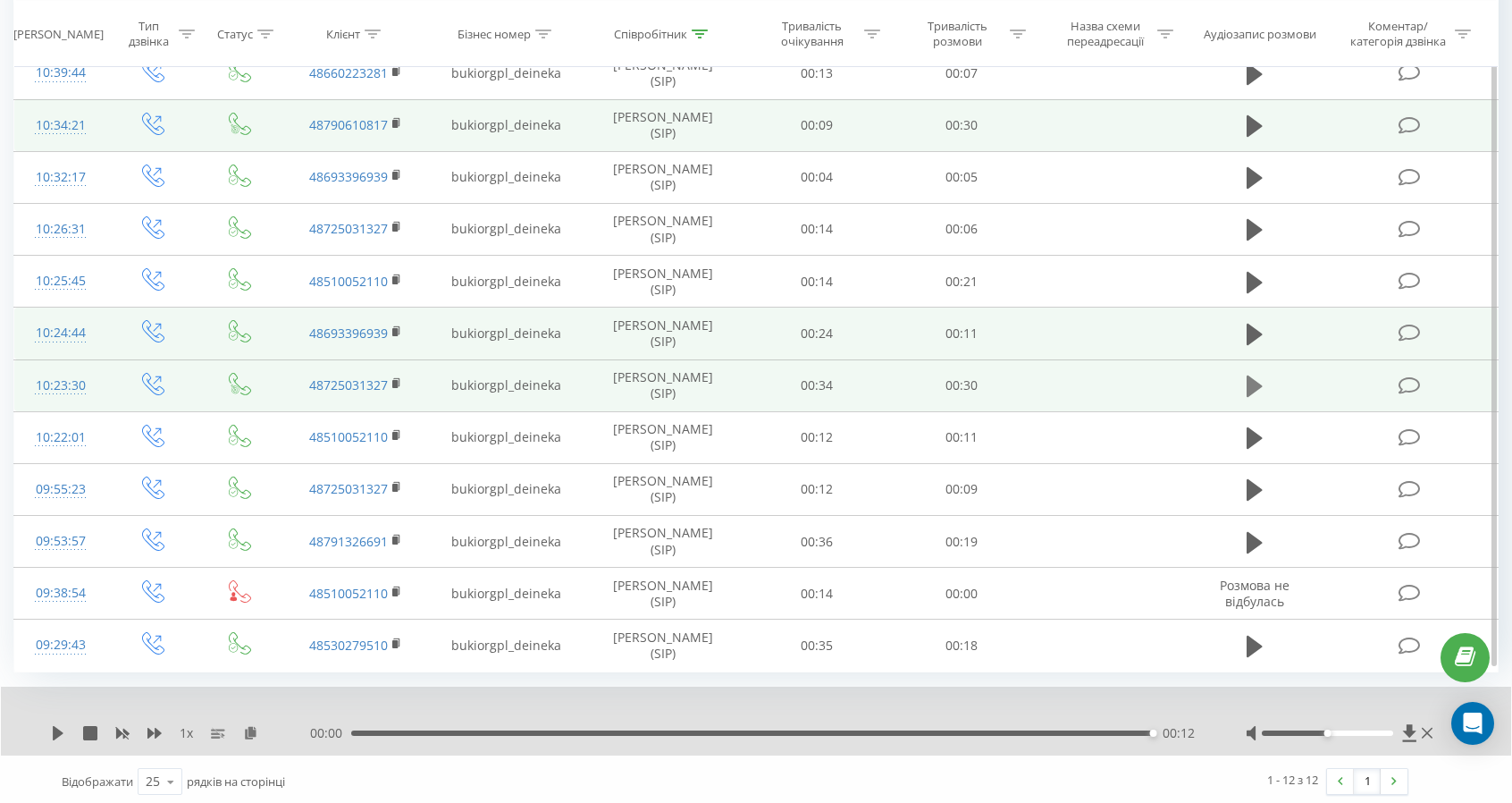
click at [1254, 384] on icon at bounding box center [1254, 387] width 16 height 22
